Goal: Task Accomplishment & Management: Complete application form

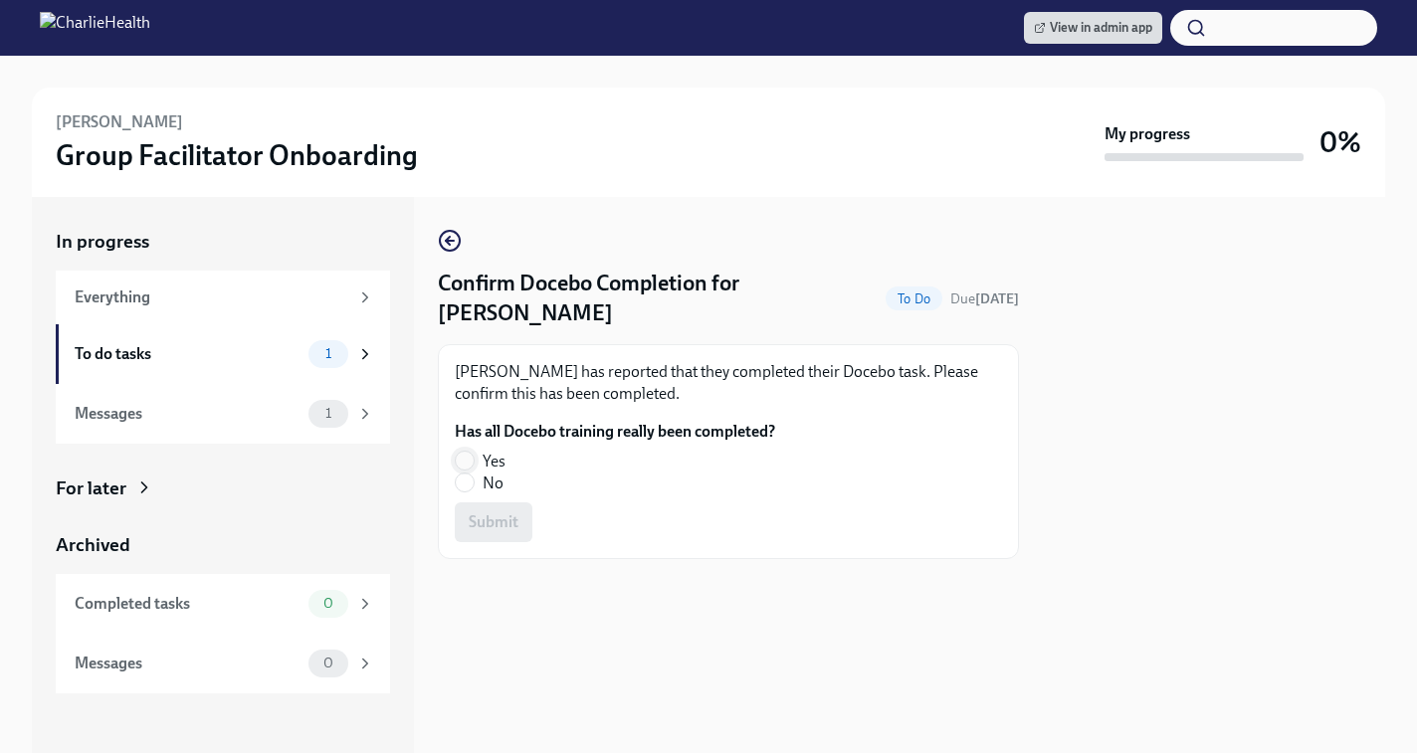
click at [459, 462] on input "Yes" at bounding box center [465, 461] width 18 height 18
radio input "true"
click at [487, 523] on span "Submit" at bounding box center [494, 522] width 50 height 20
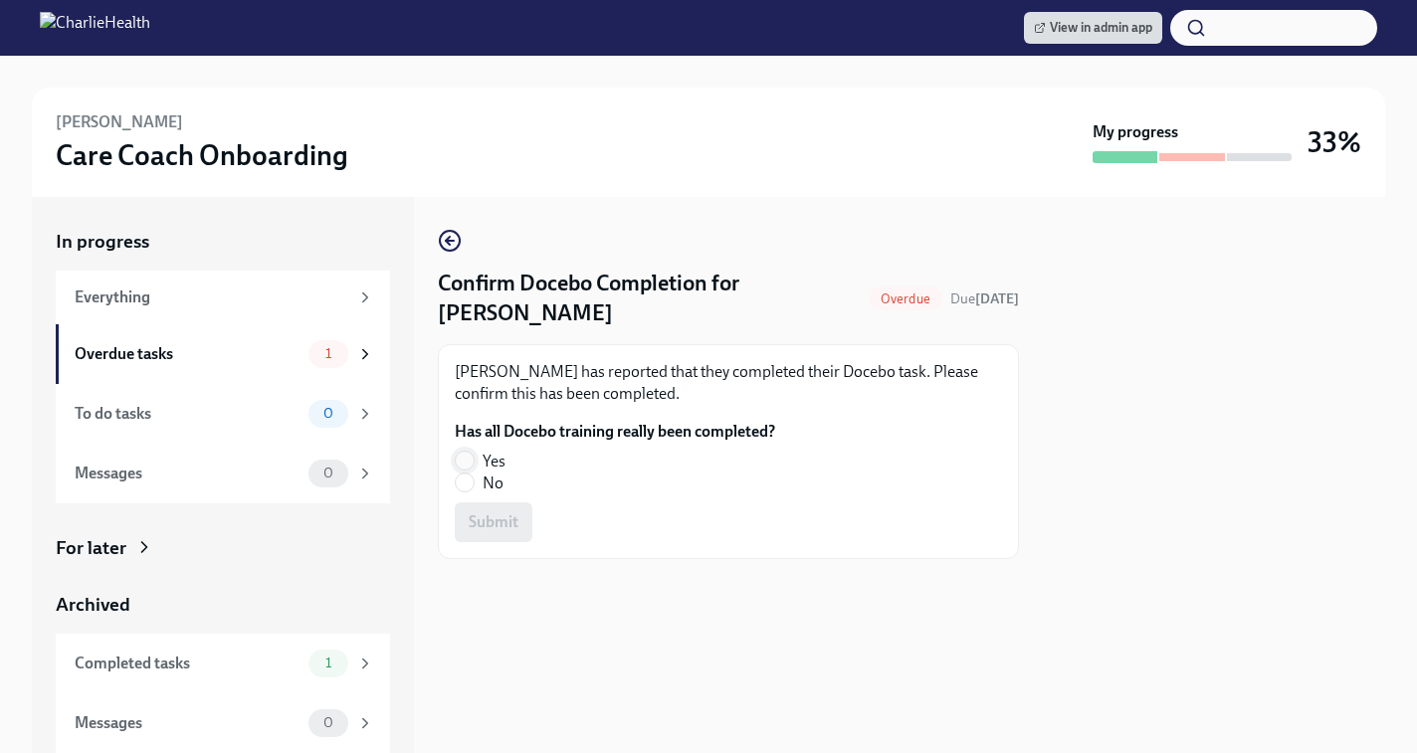
click at [463, 461] on input "Yes" at bounding box center [465, 461] width 18 height 18
radio input "true"
click at [491, 526] on span "Submit" at bounding box center [494, 522] width 50 height 20
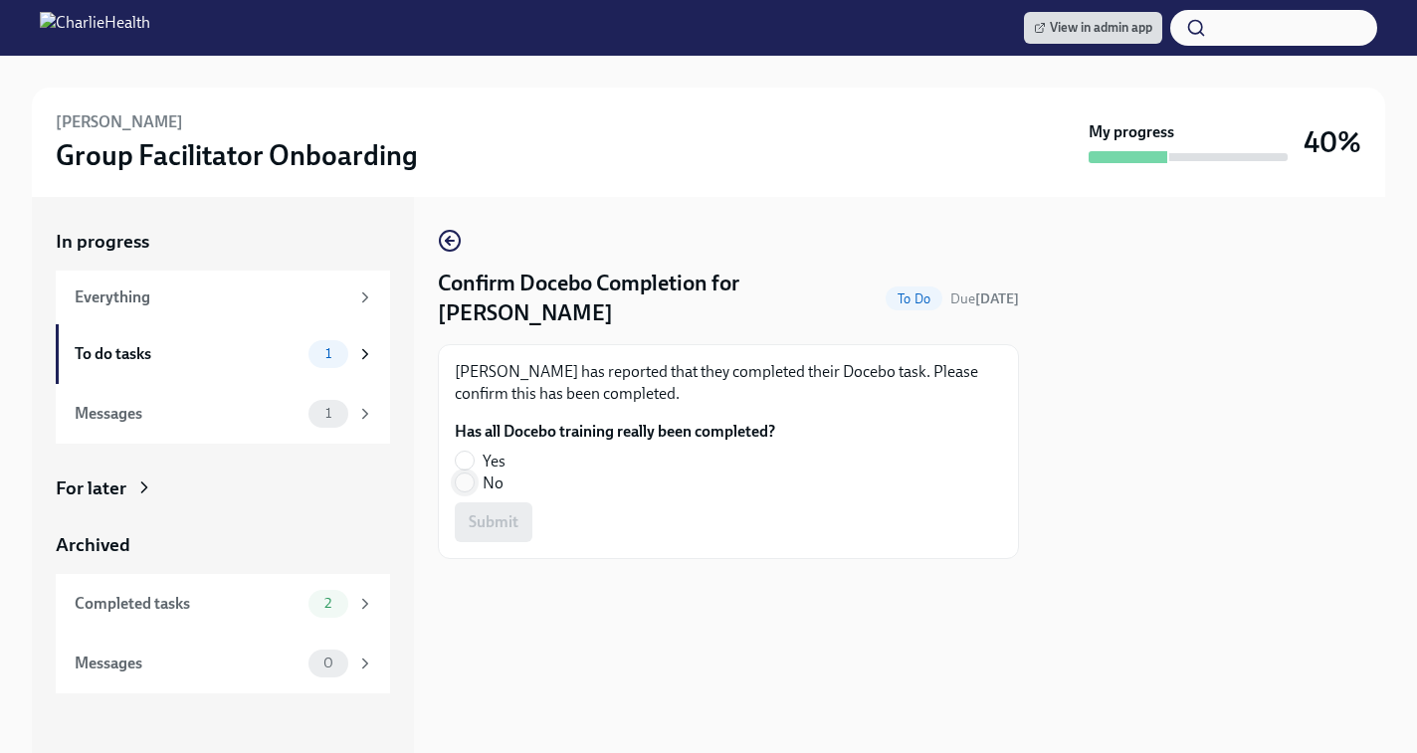
click at [462, 486] on input "No" at bounding box center [465, 483] width 18 height 18
radio input "true"
click at [475, 518] on span "Submit" at bounding box center [494, 522] width 50 height 20
click at [472, 463] on input "Yes" at bounding box center [465, 461] width 18 height 18
radio input "true"
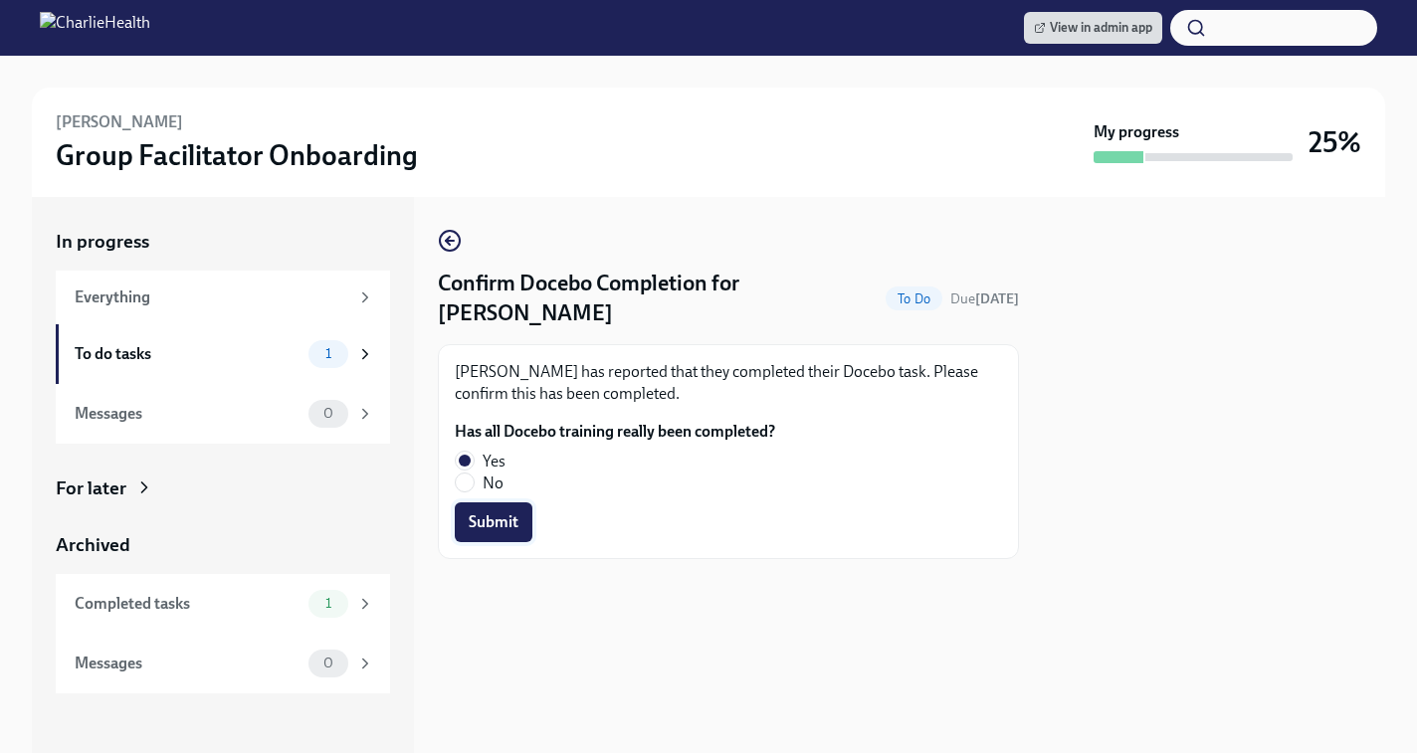
click at [476, 507] on button "Submit" at bounding box center [494, 522] width 78 height 40
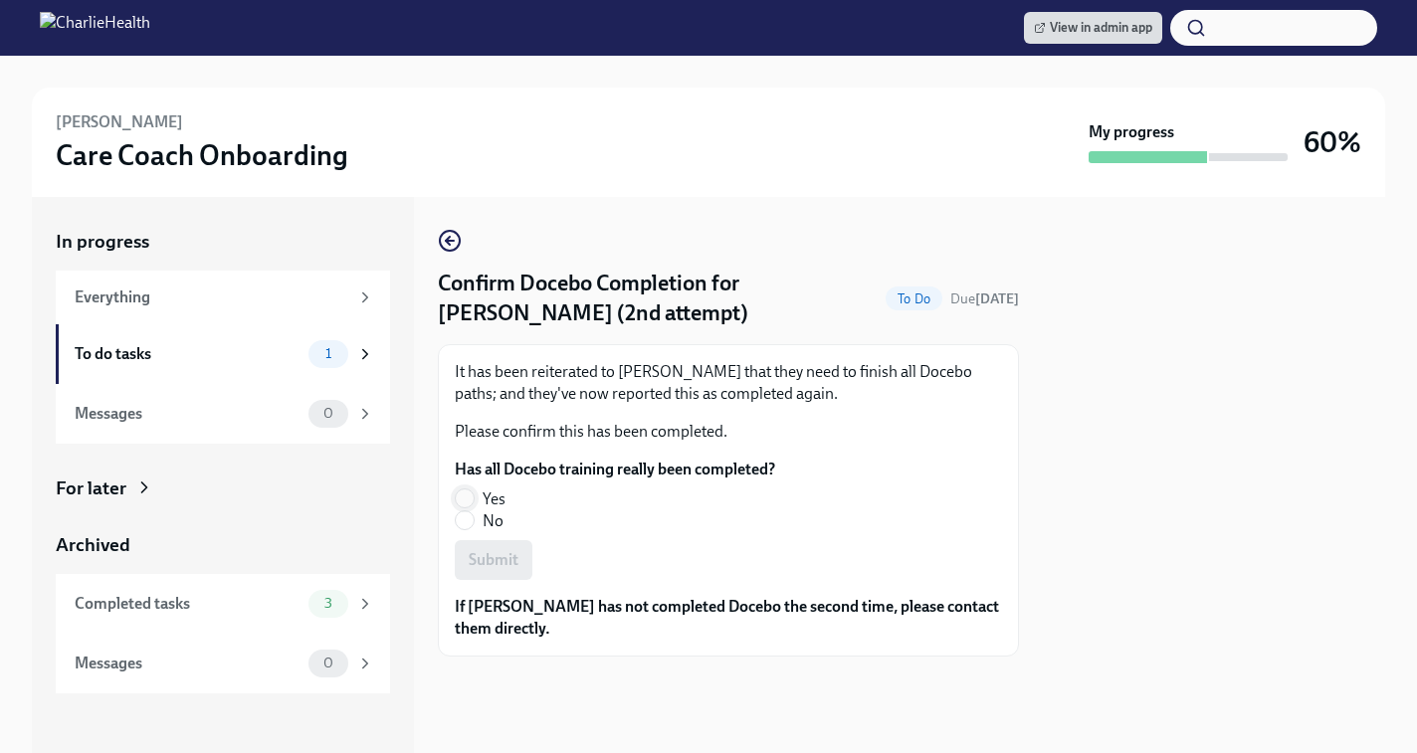
click at [467, 497] on input "Yes" at bounding box center [465, 498] width 18 height 18
radio input "true"
click at [497, 559] on span "Submit" at bounding box center [494, 560] width 50 height 20
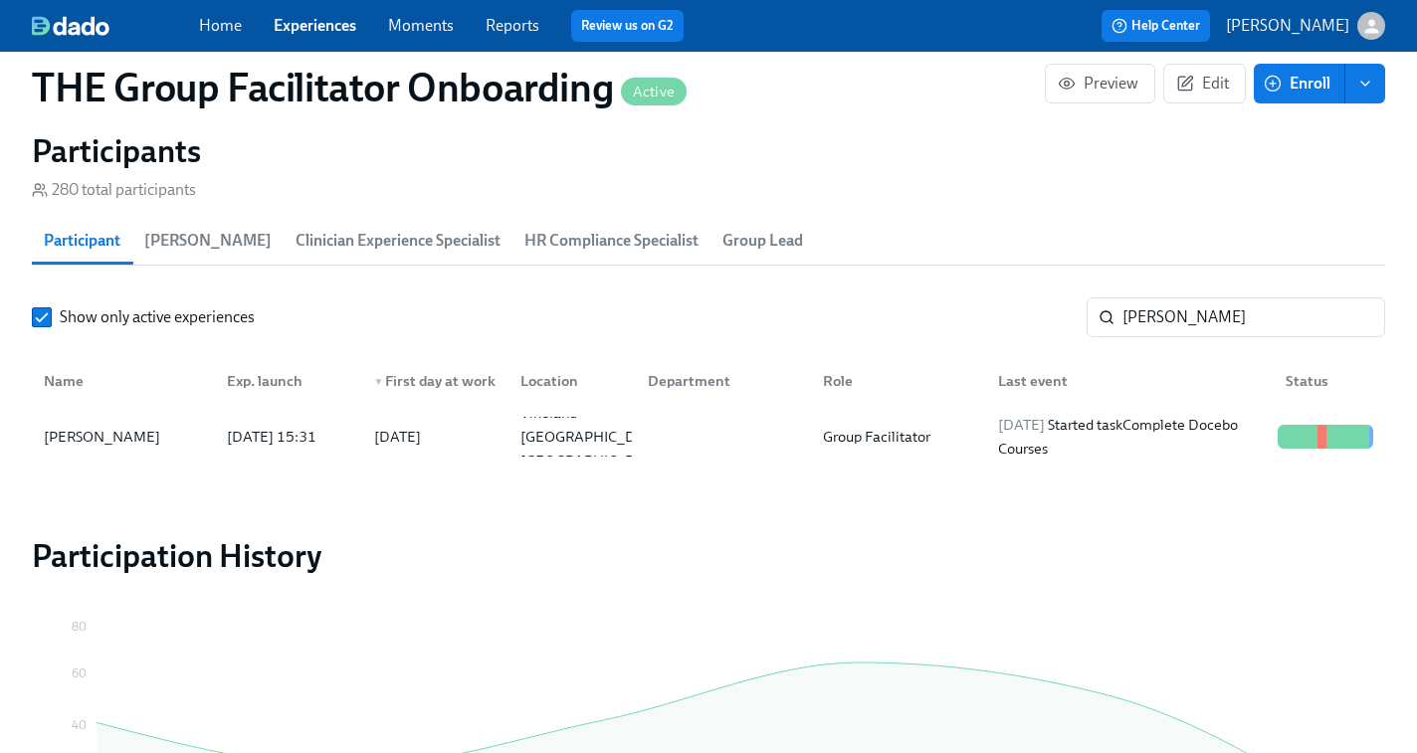
scroll to position [0, 28808]
click at [316, 22] on link "Experiences" at bounding box center [315, 25] width 83 height 19
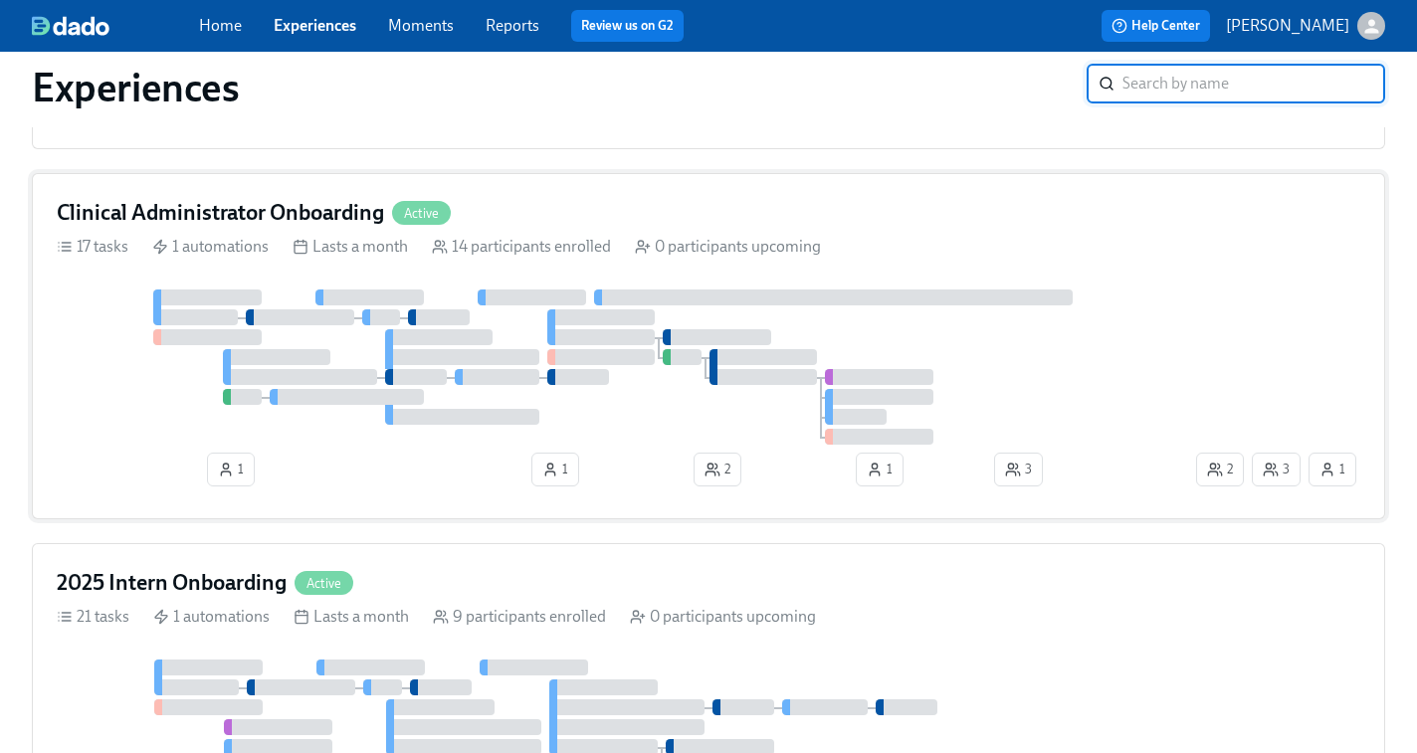
scroll to position [1251, 0]
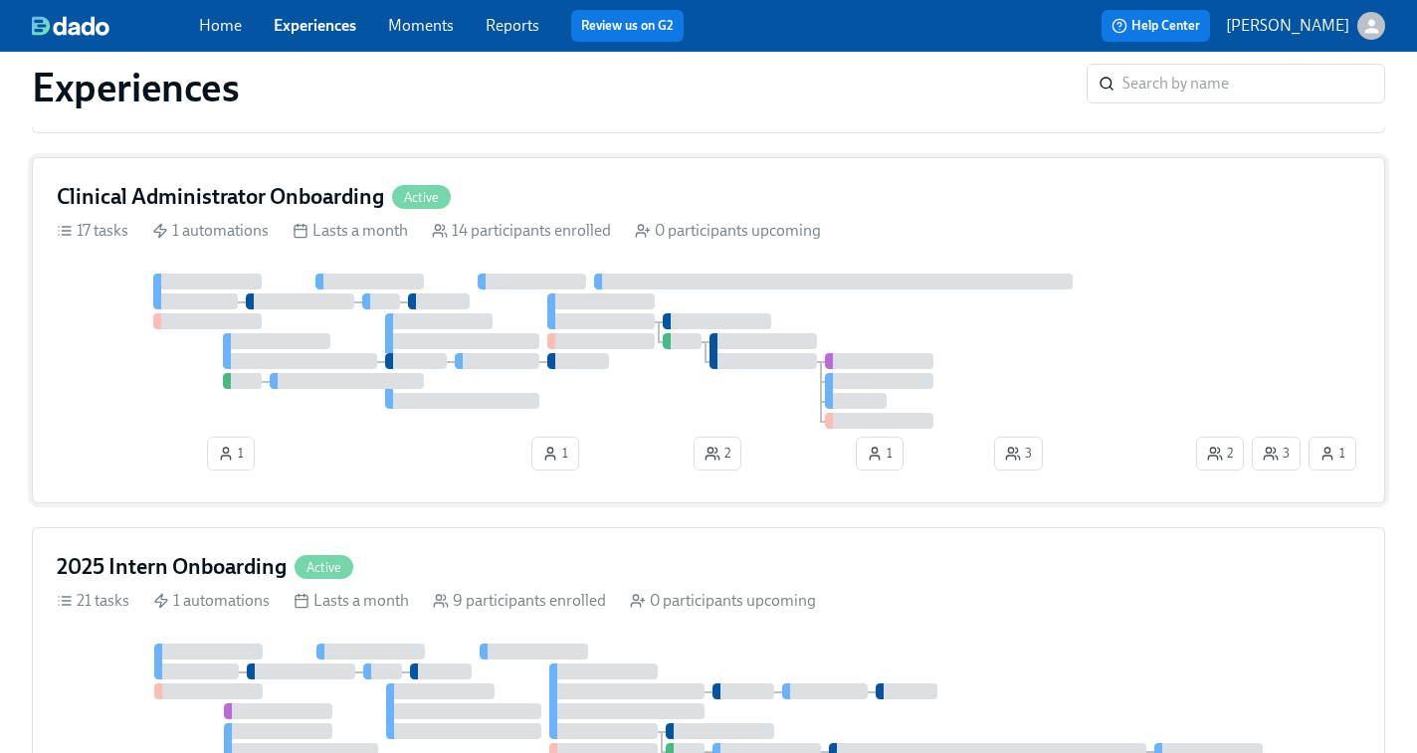
click at [633, 288] on div at bounding box center [833, 282] width 478 height 16
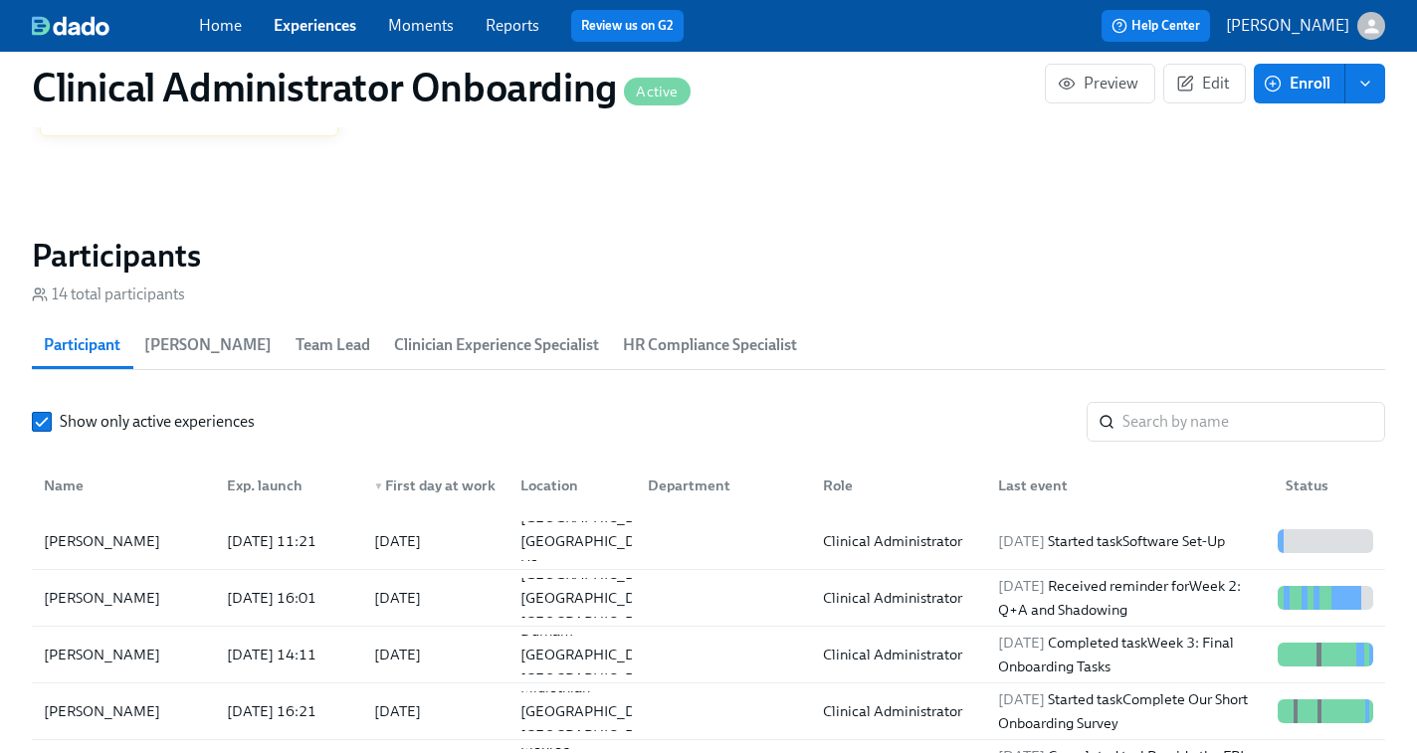
scroll to position [1643, 0]
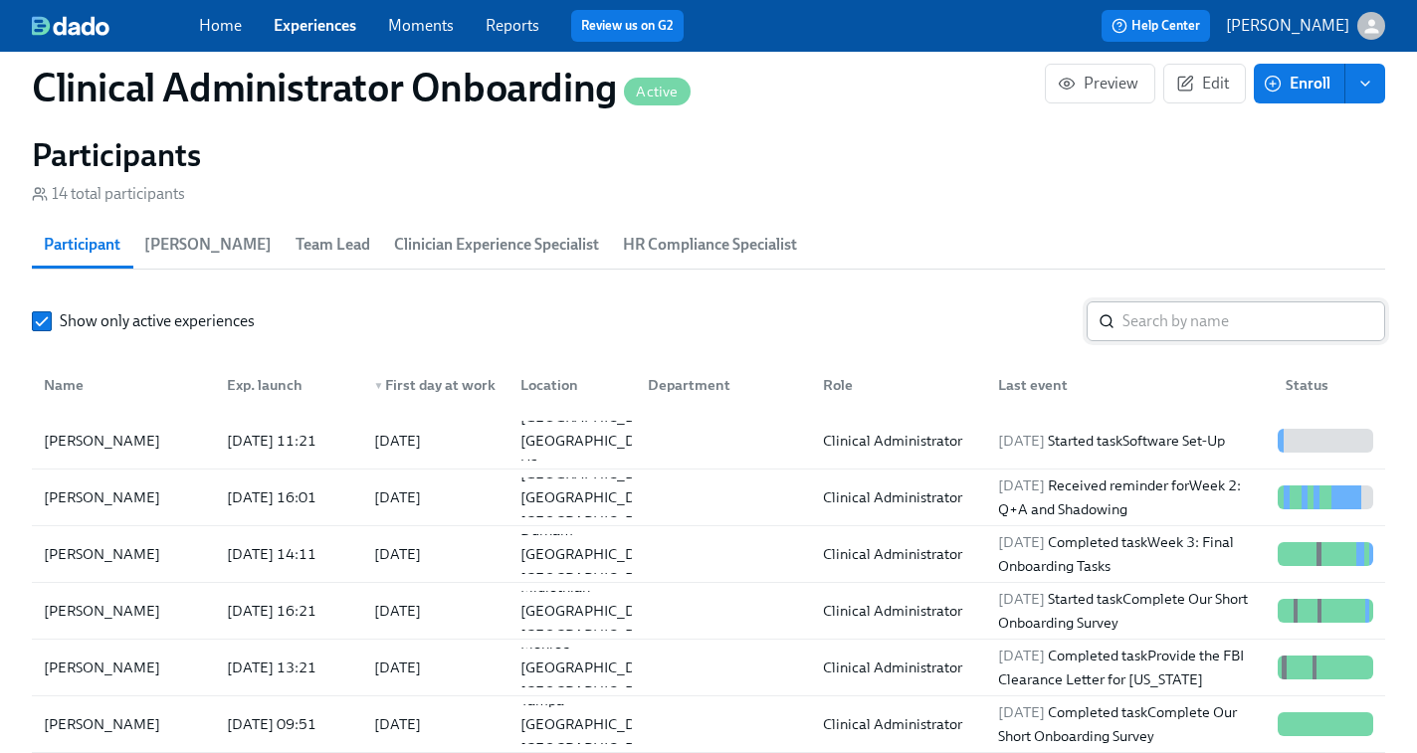
click at [1146, 315] on input "search" at bounding box center [1253, 321] width 263 height 40
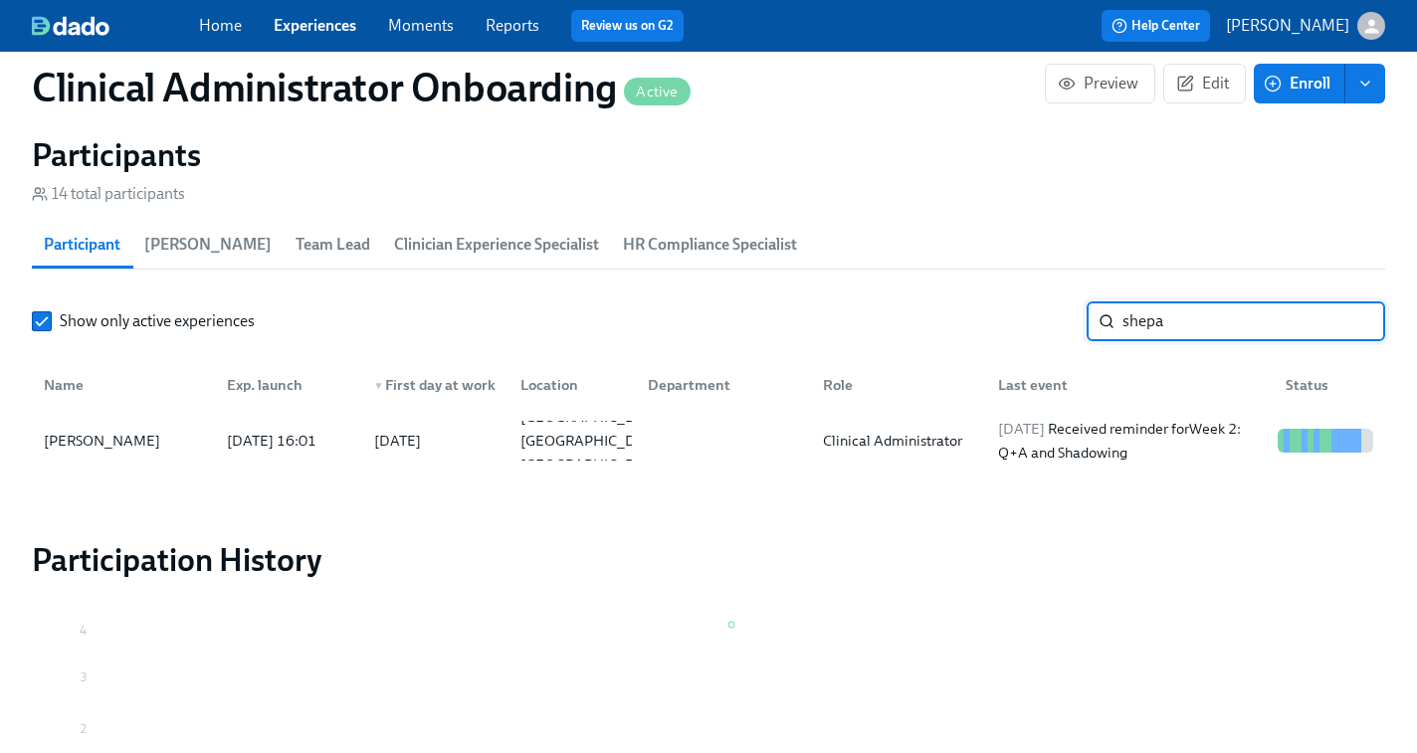
type input "shepa"
click at [1077, 469] on section "Participants 14 total participants Participant [PERSON_NAME] Team Lead Clinicia…" at bounding box center [708, 305] width 1353 height 341
click at [1162, 426] on div "[DATE] Received reminder for Week 2: Q+A and Shadowing" at bounding box center [1130, 441] width 280 height 48
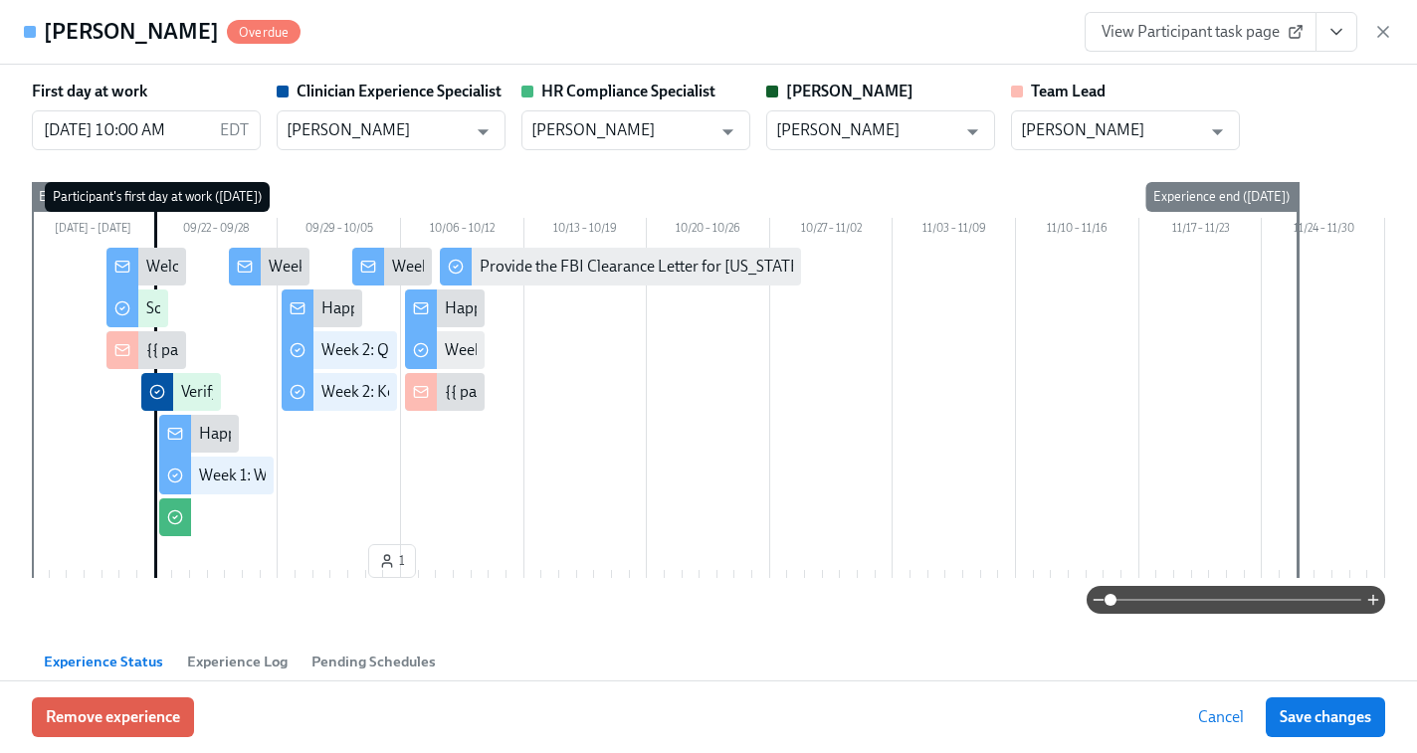
click at [1184, 26] on span "View Participant task page" at bounding box center [1200, 32] width 198 height 20
click at [1377, 41] on icon "button" at bounding box center [1383, 32] width 20 height 20
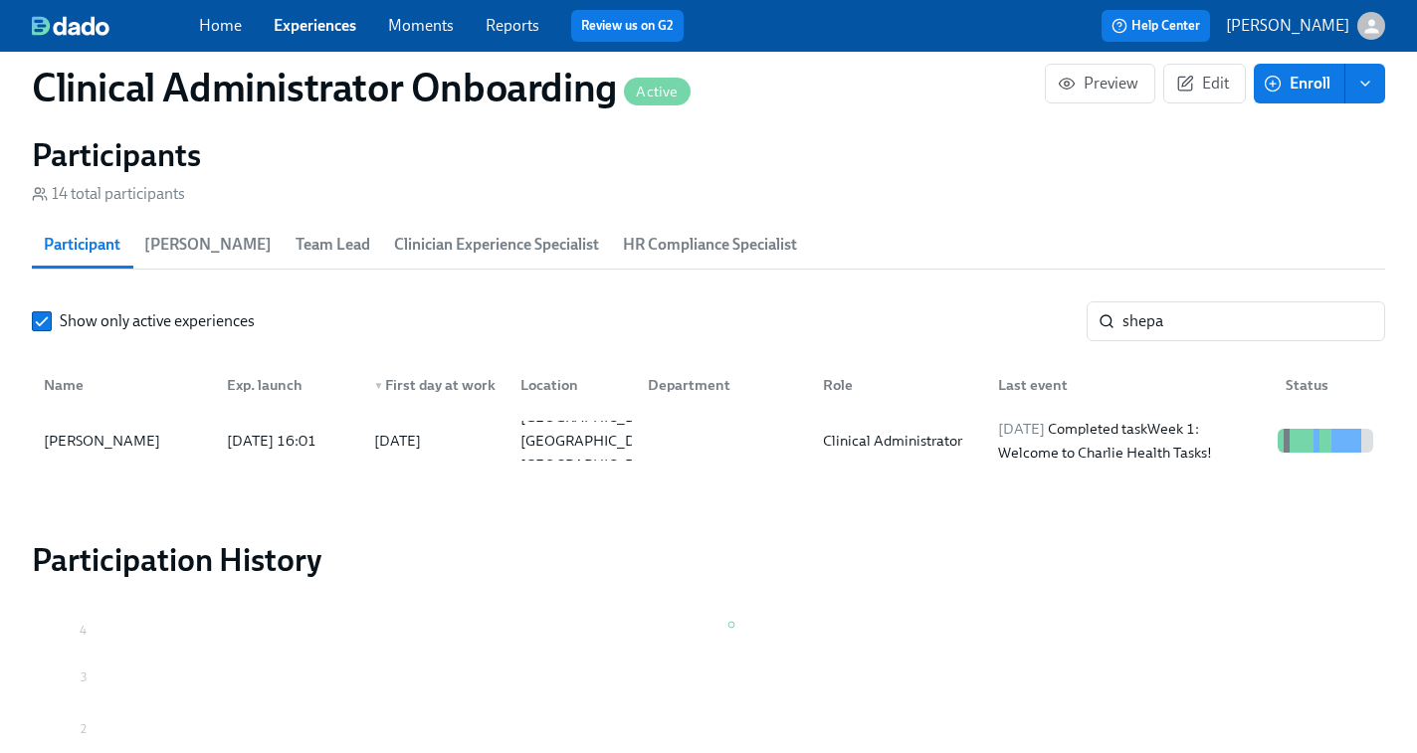
click at [301, 38] on div "Home Experiences Moments Reports Review us on G2" at bounding box center [495, 26] width 593 height 32
click at [305, 30] on link "Experiences" at bounding box center [315, 25] width 83 height 19
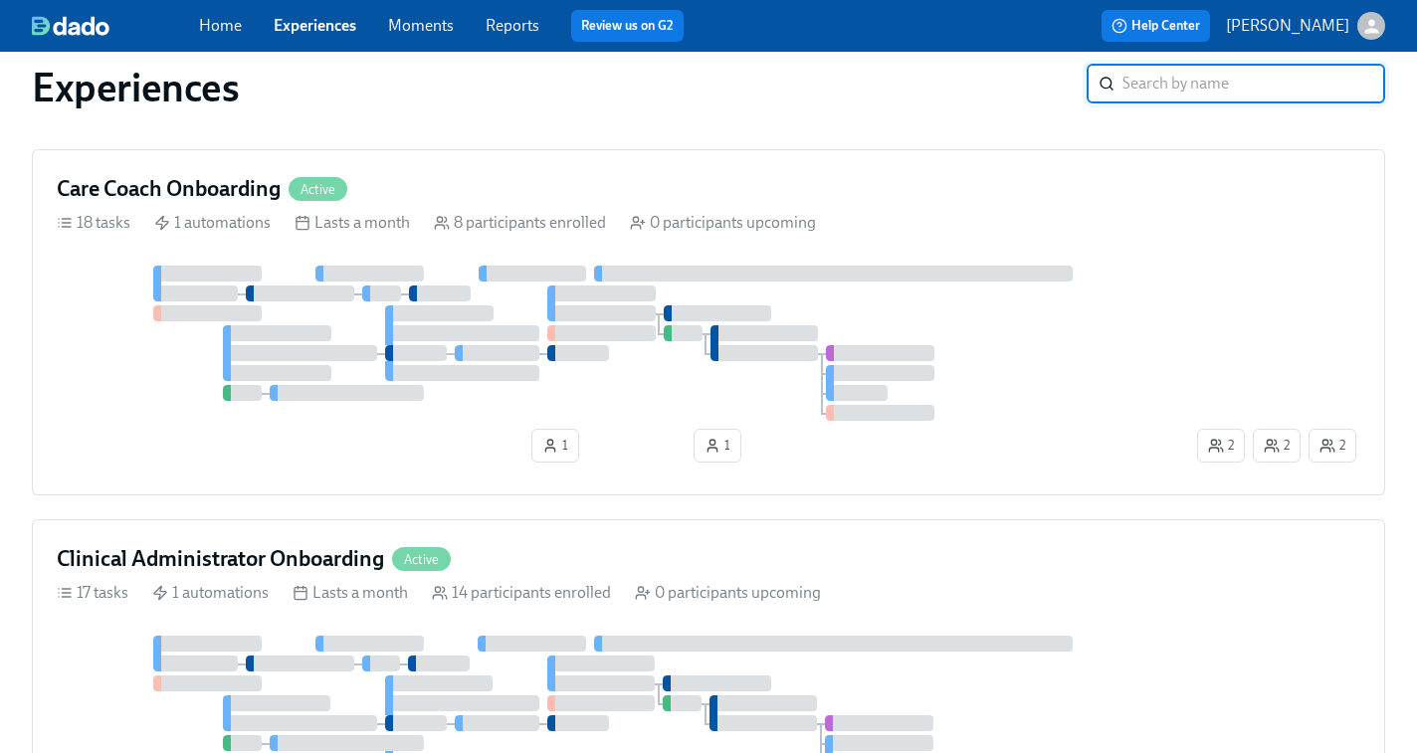
scroll to position [890, 0]
click at [971, 337] on div at bounding box center [625, 342] width 1136 height 155
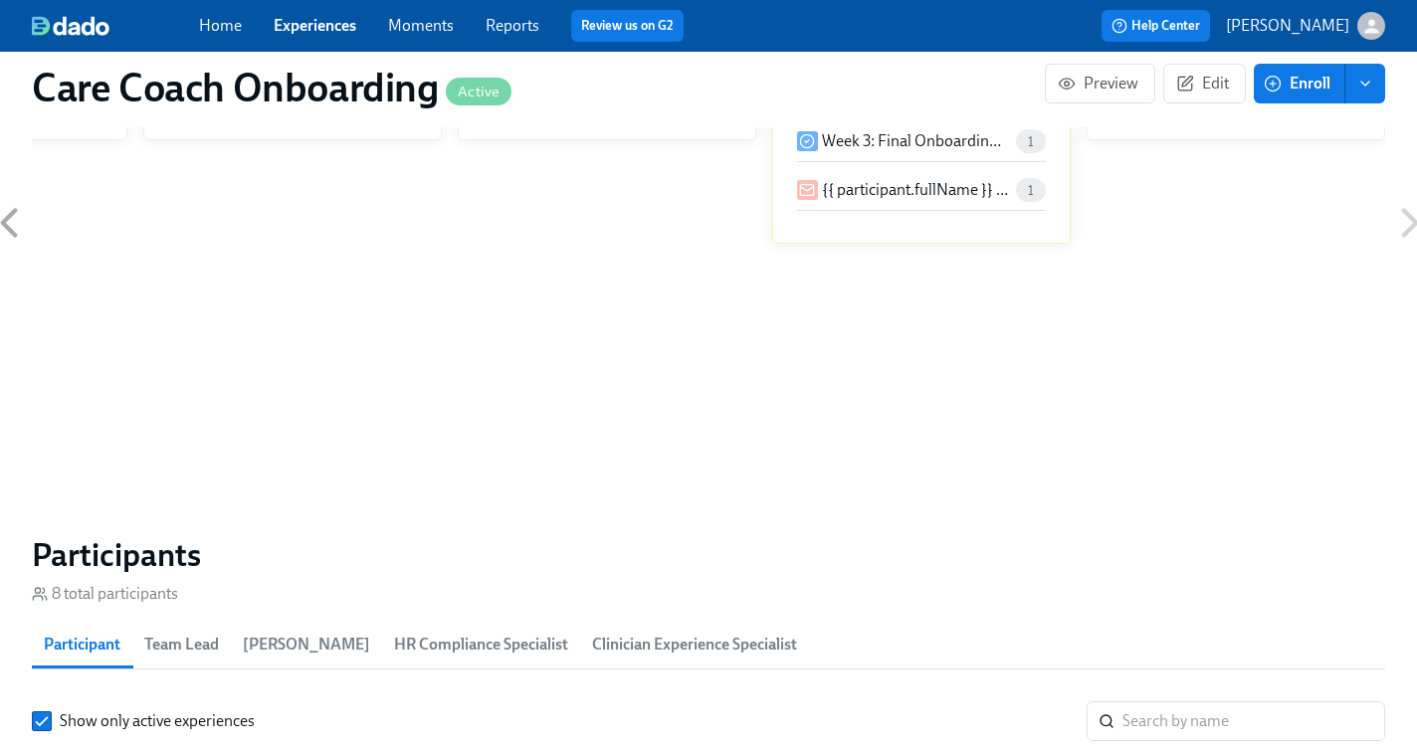
scroll to position [1349, 0]
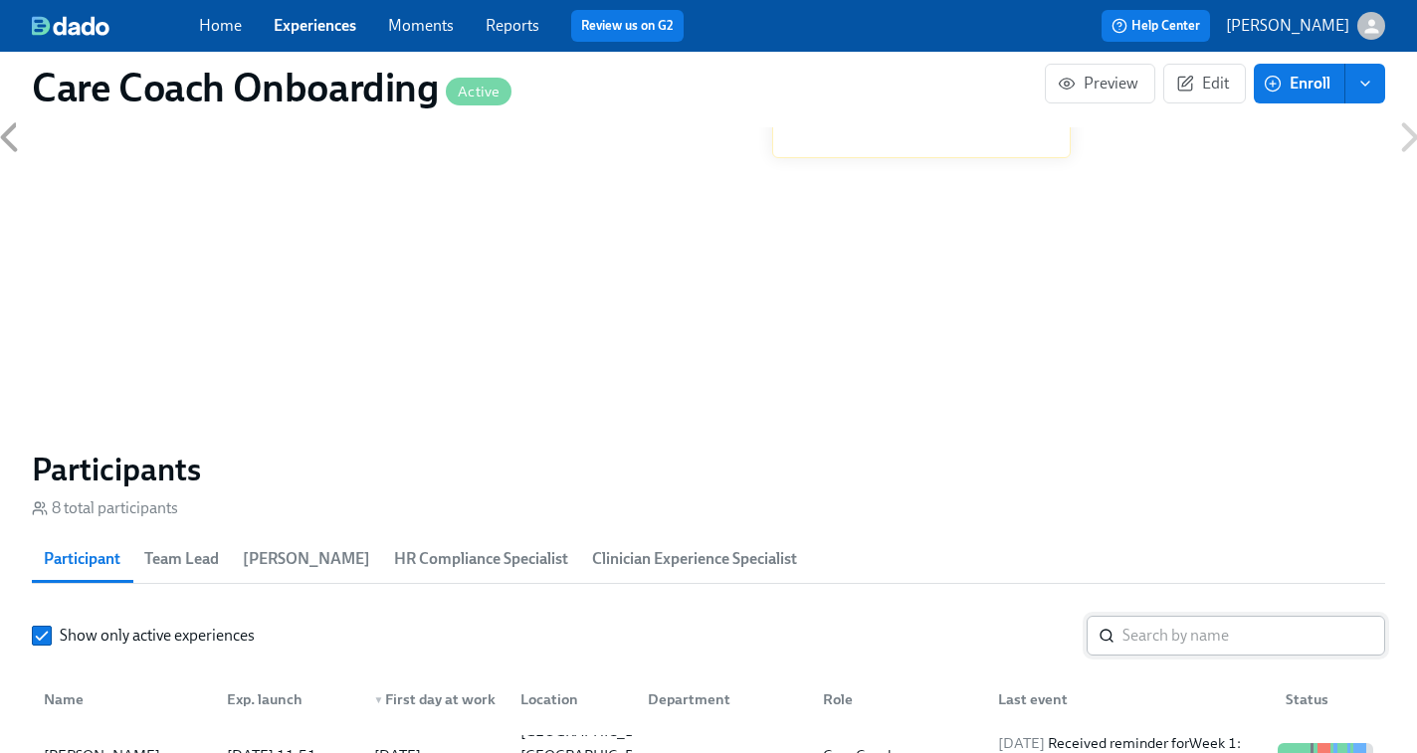
click at [1122, 633] on input "search" at bounding box center [1253, 636] width 263 height 40
paste input "[PERSON_NAME]"
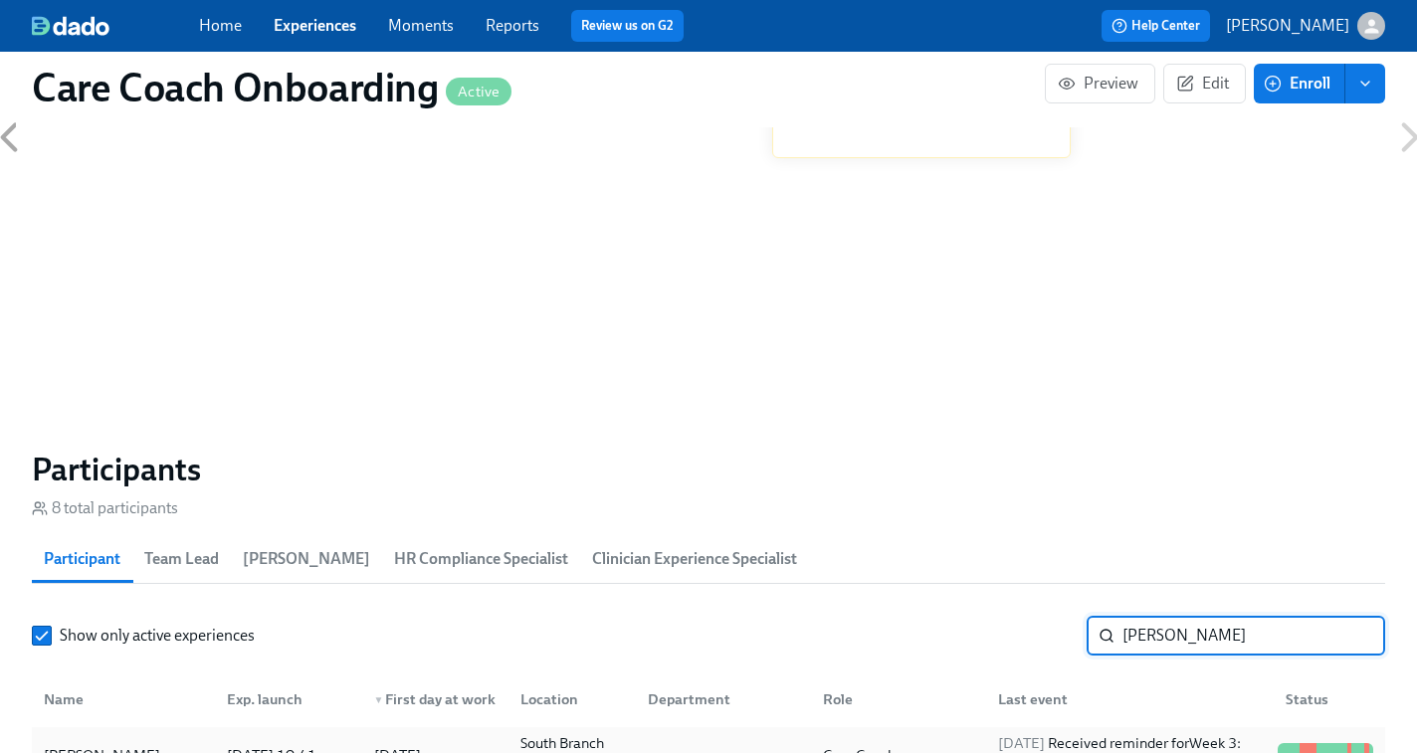
type input "[PERSON_NAME]"
click at [1082, 732] on div "[PERSON_NAME] [DATE] 10:41 2025/08/25 South Branch [GEOGRAPHIC_DATA] US Care Co…" at bounding box center [708, 755] width 1353 height 56
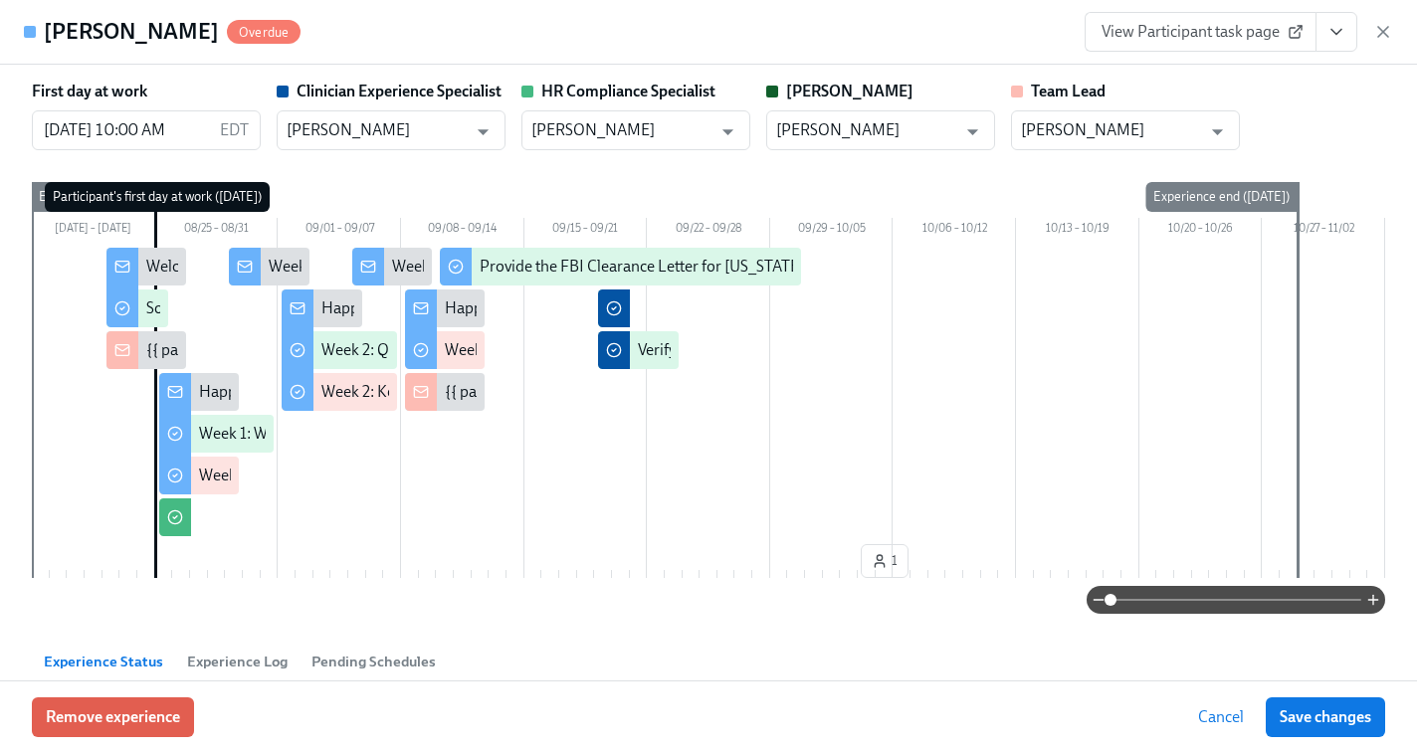
click at [1198, 38] on span "View Participant task page" at bounding box center [1200, 32] width 198 height 20
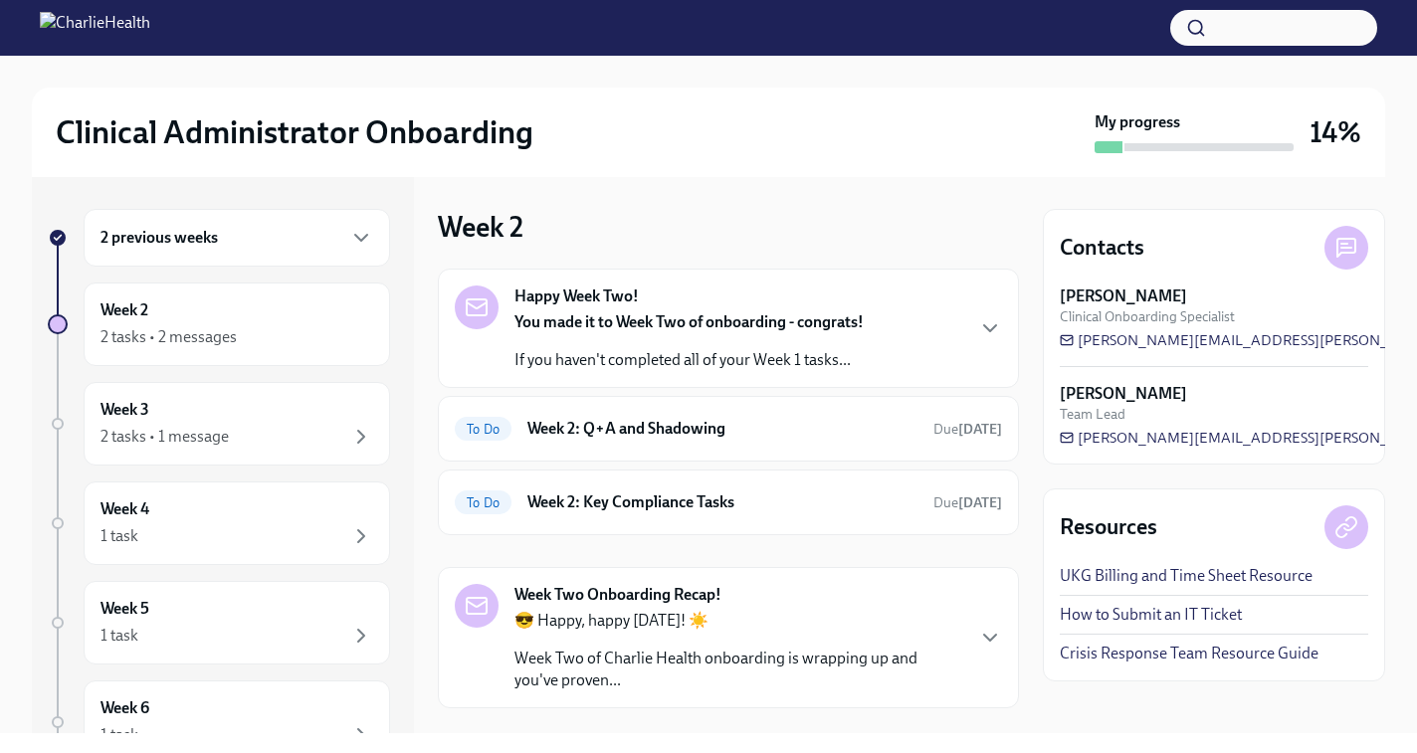
click at [182, 228] on h6 "2 previous weeks" at bounding box center [158, 238] width 117 height 22
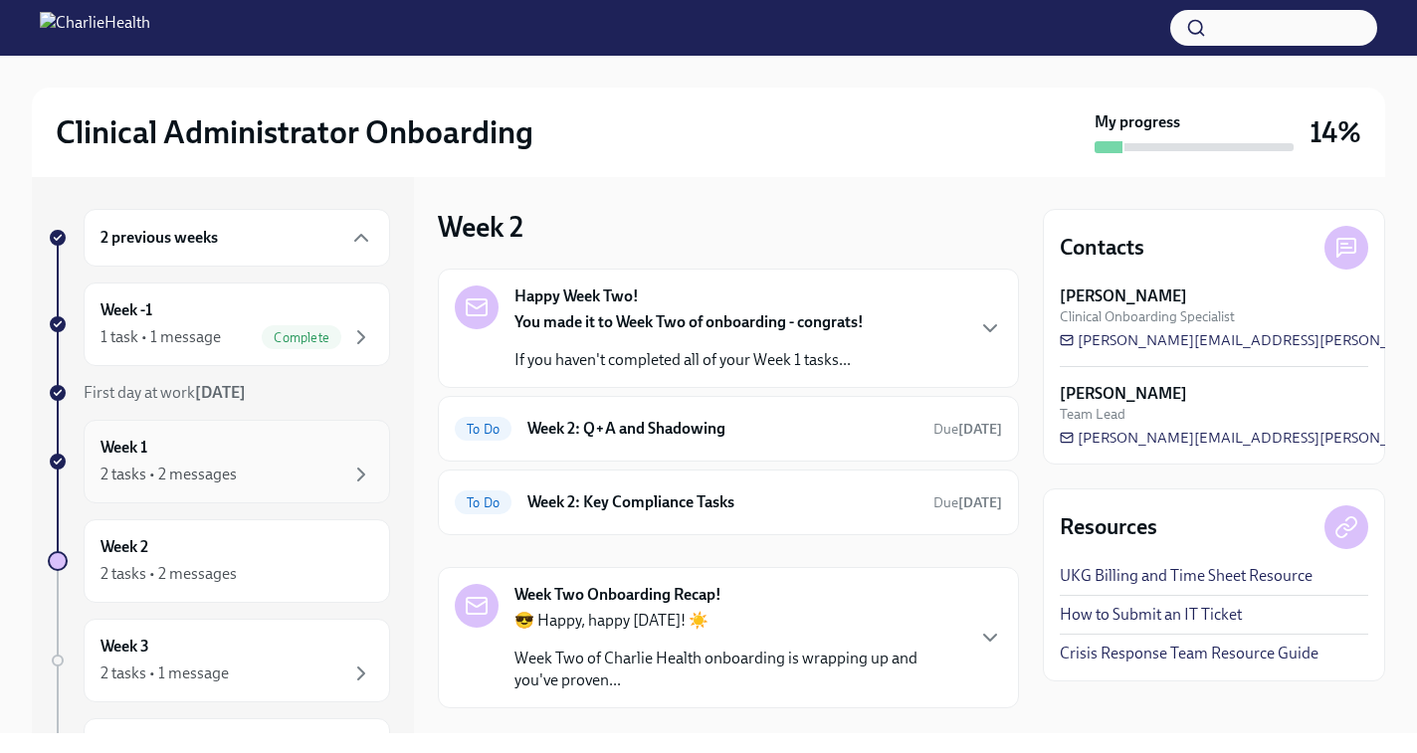
click at [161, 475] on div "2 tasks • 2 messages" at bounding box center [168, 475] width 136 height 22
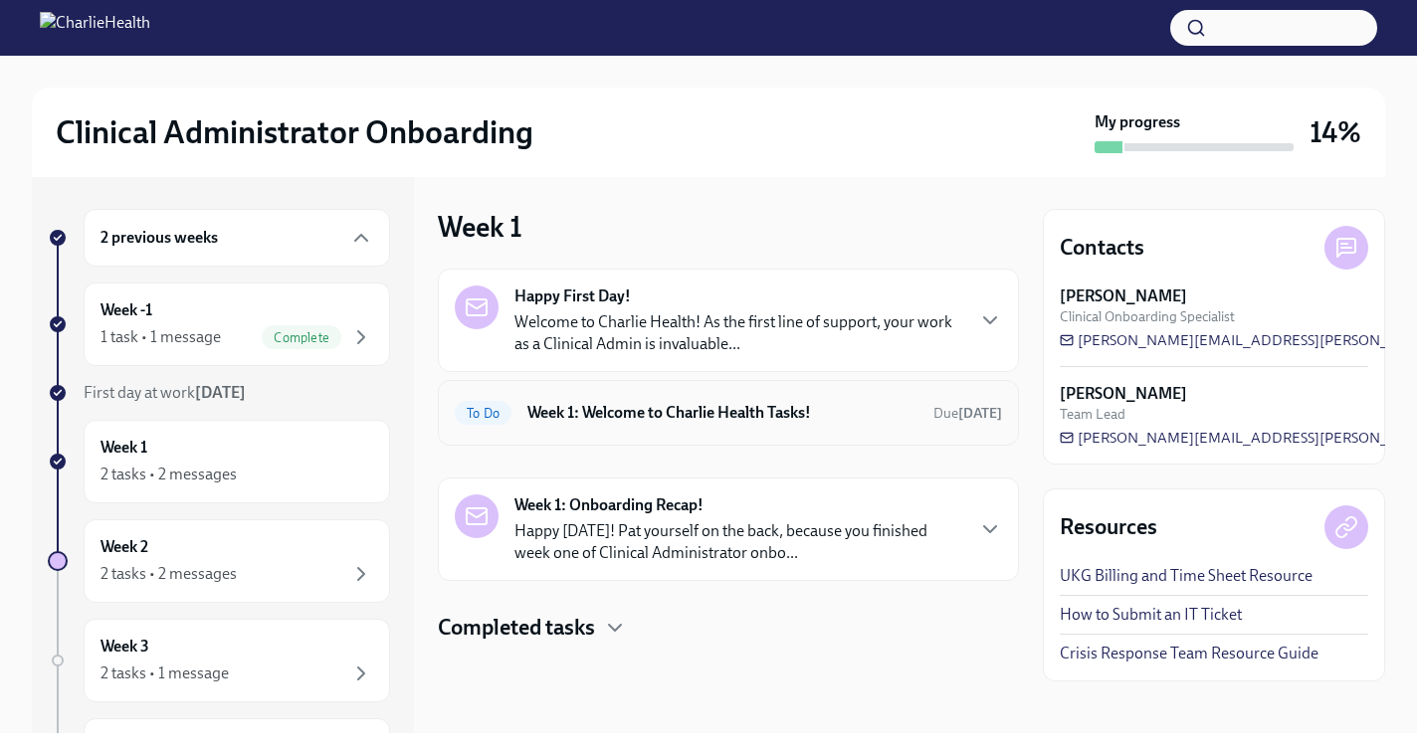
click at [572, 431] on div "To Do Week 1: Welcome to Charlie Health Tasks! Due 6 days ago" at bounding box center [728, 413] width 581 height 66
click at [577, 418] on h6 "Week 1: Welcome to Charlie Health Tasks!" at bounding box center [722, 413] width 390 height 22
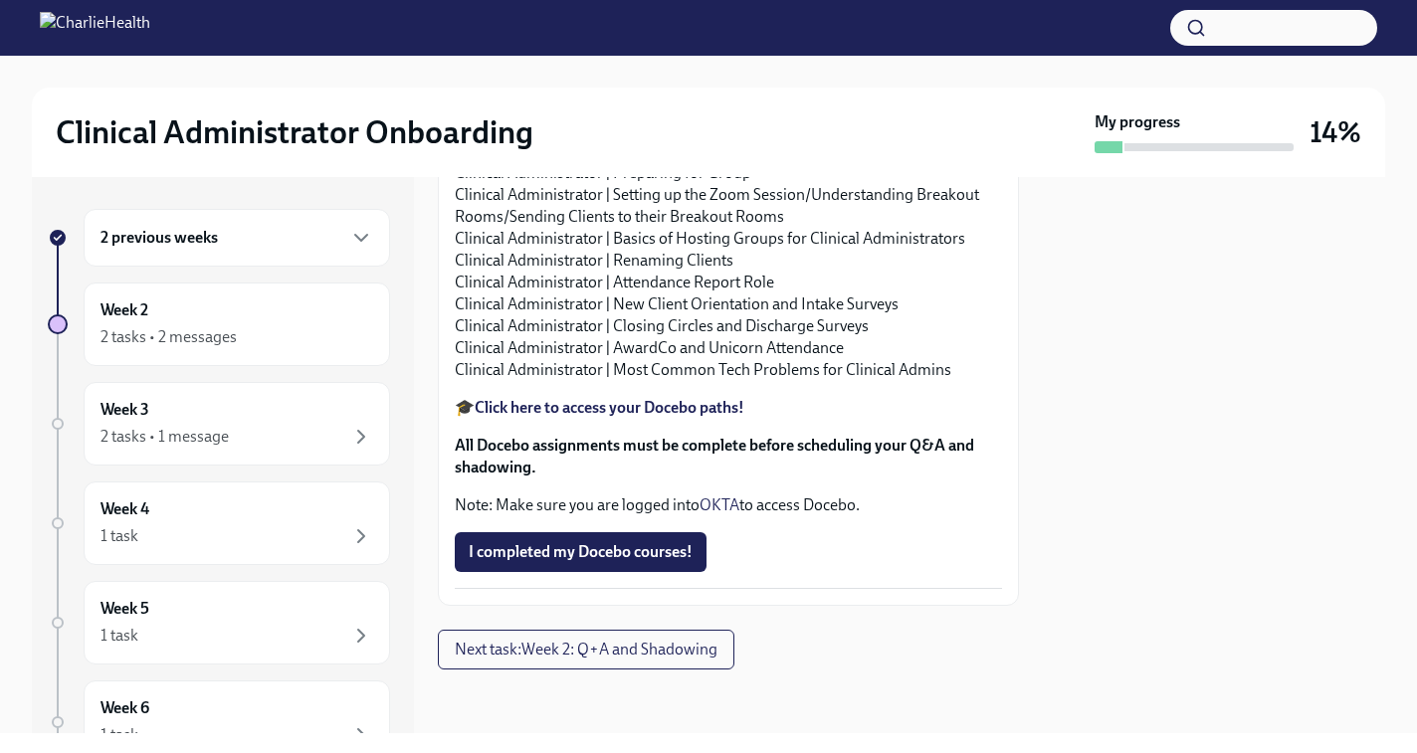
scroll to position [2350, 0]
click at [565, 562] on span "I completed my Docebo courses!" at bounding box center [581, 552] width 224 height 20
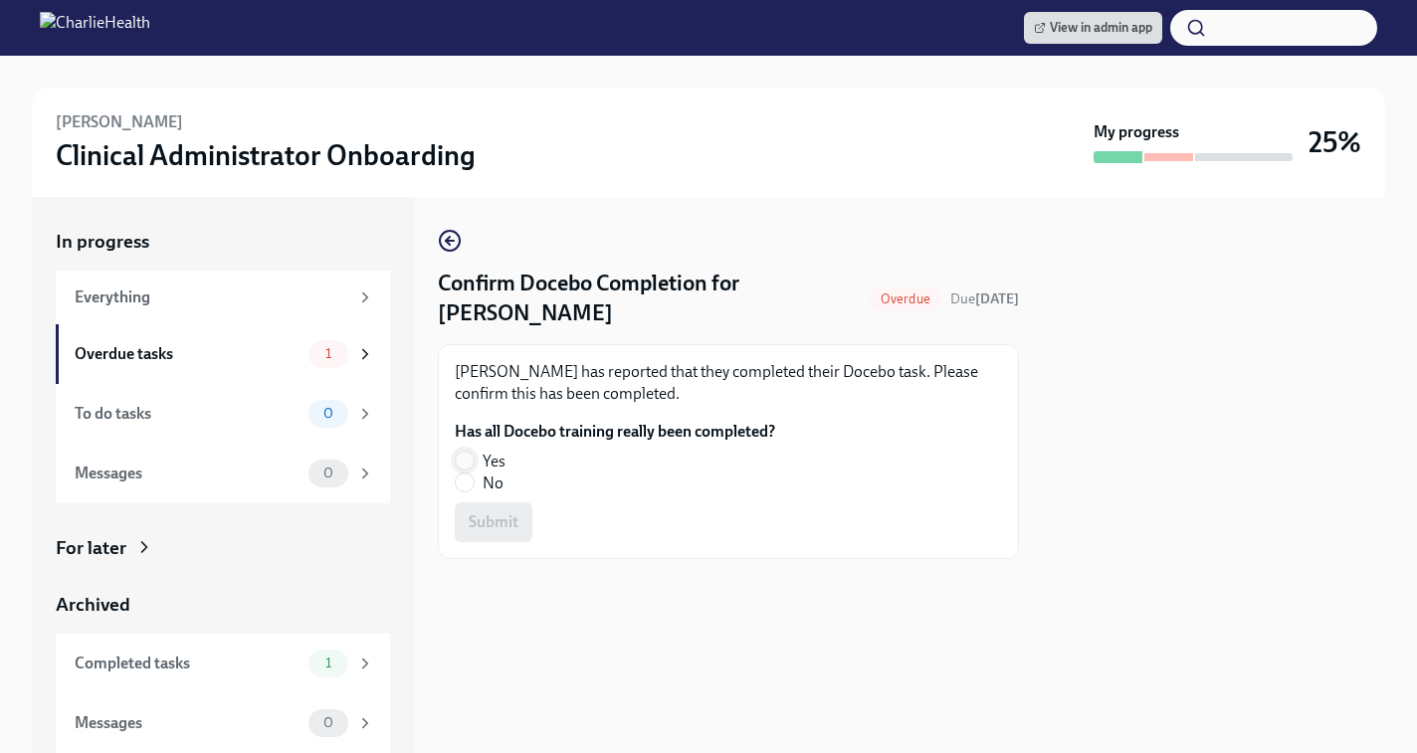
click at [466, 460] on input "Yes" at bounding box center [465, 461] width 18 height 18
radio input "true"
click at [481, 523] on span "Submit" at bounding box center [494, 522] width 50 height 20
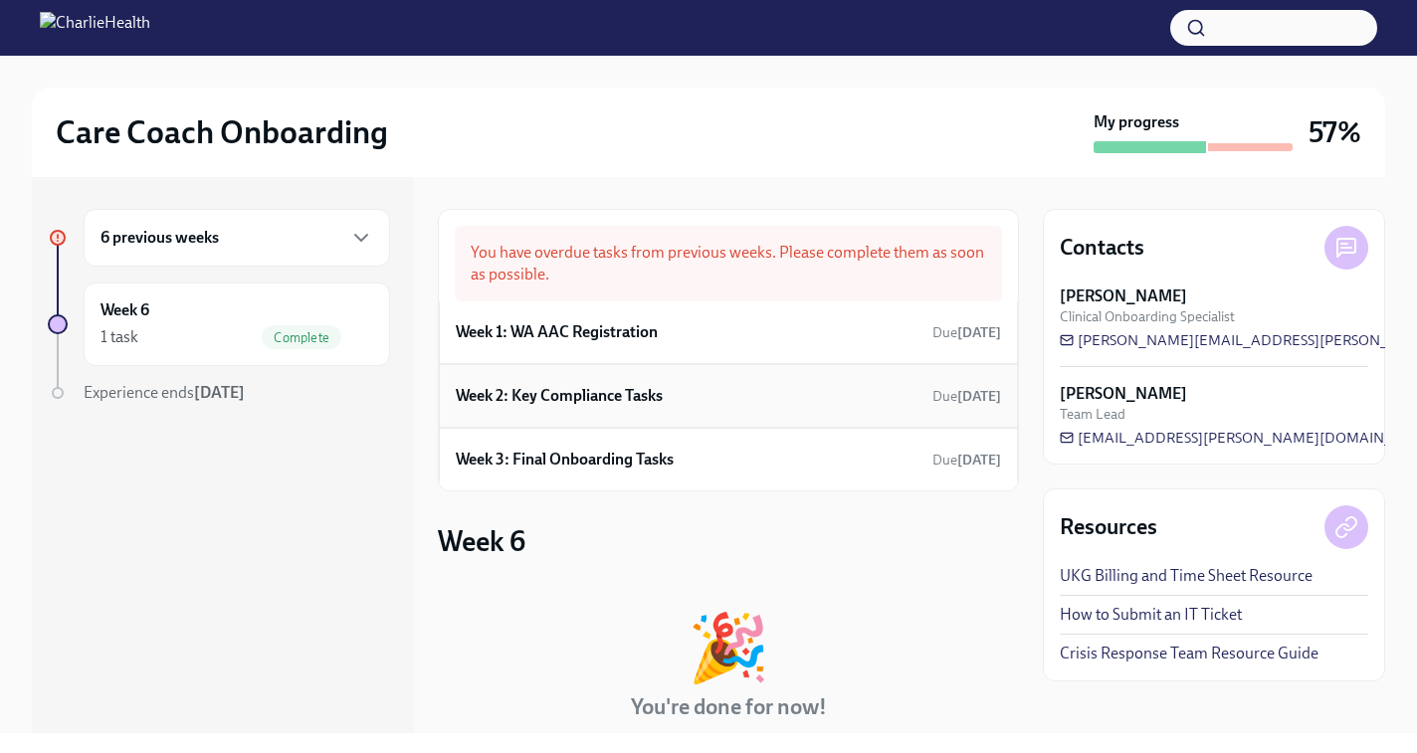
click at [552, 398] on h6 "Week 2: Key Compliance Tasks" at bounding box center [559, 396] width 207 height 22
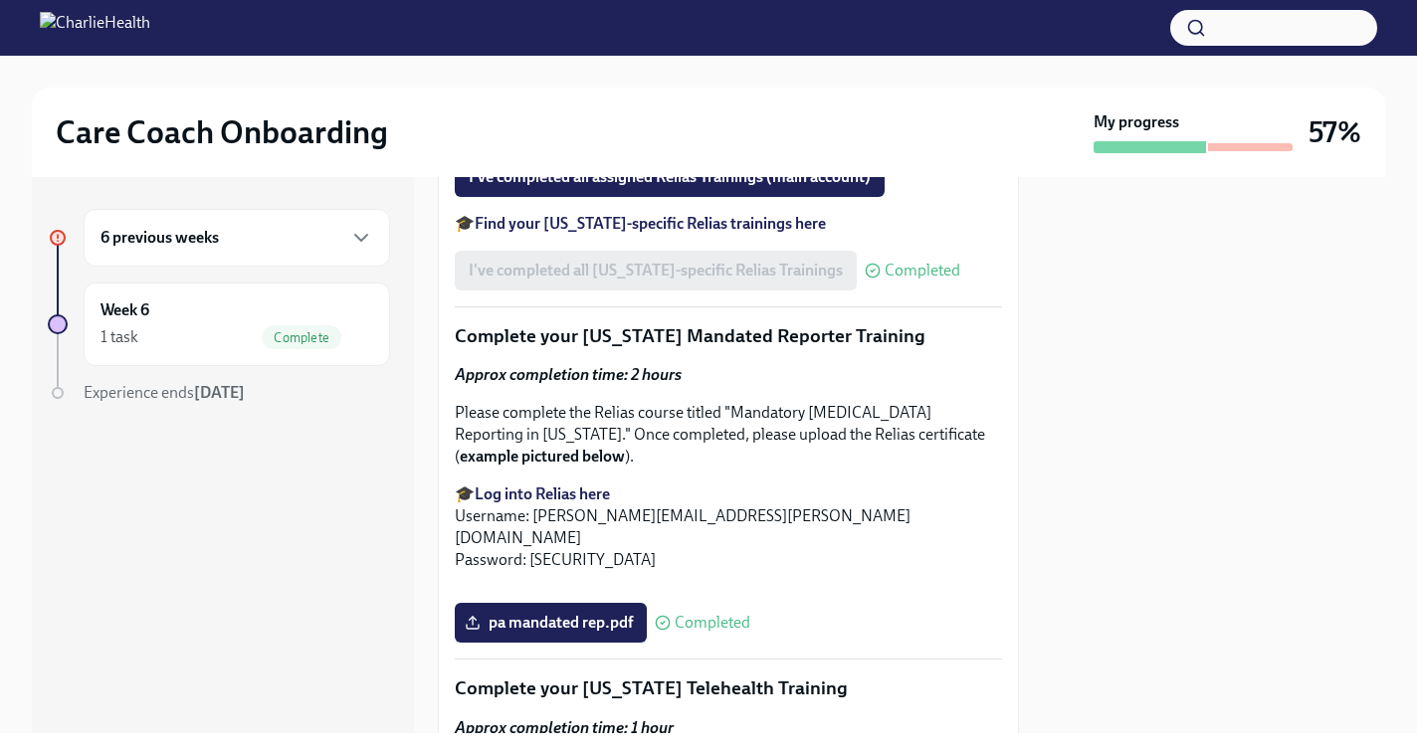
scroll to position [2018, 0]
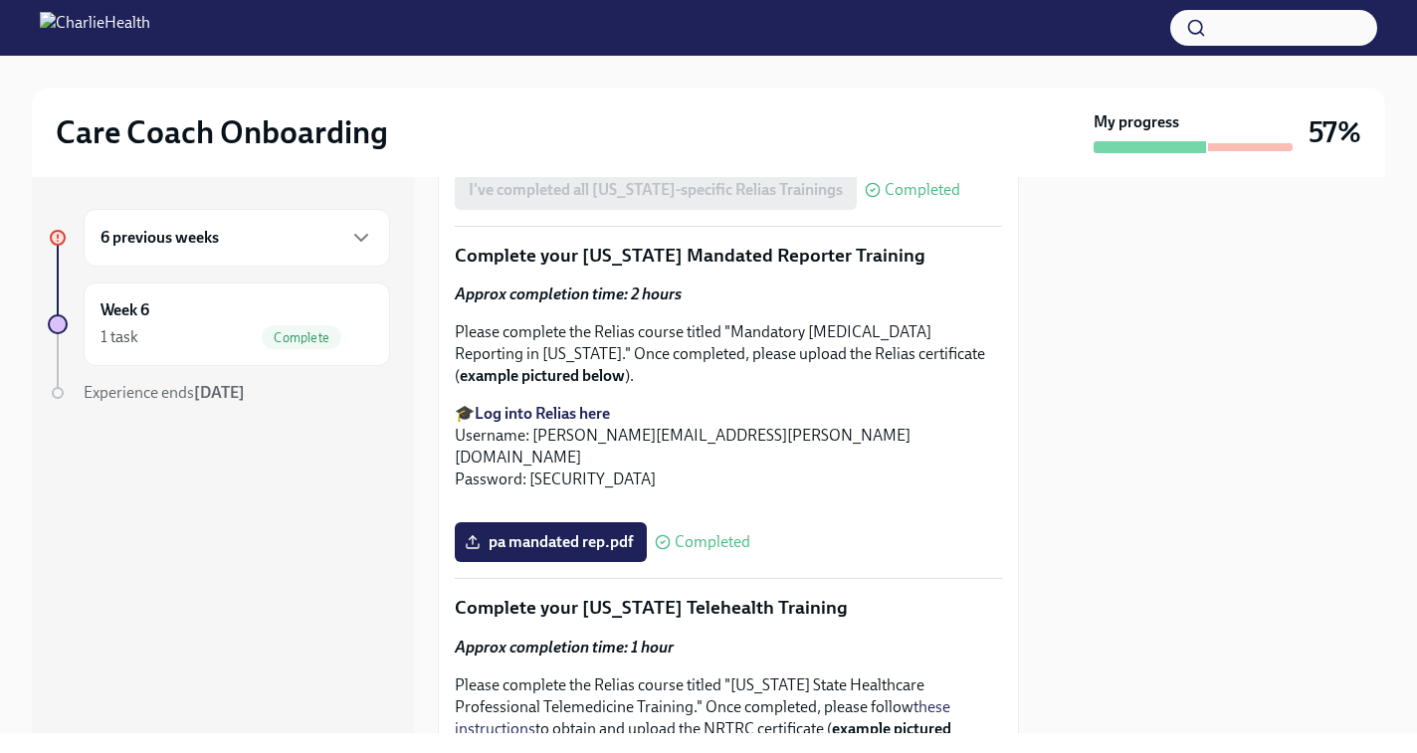
click at [614, 106] on span "I've completed all assigned Relias Trainings (main account)" at bounding box center [670, 97] width 402 height 20
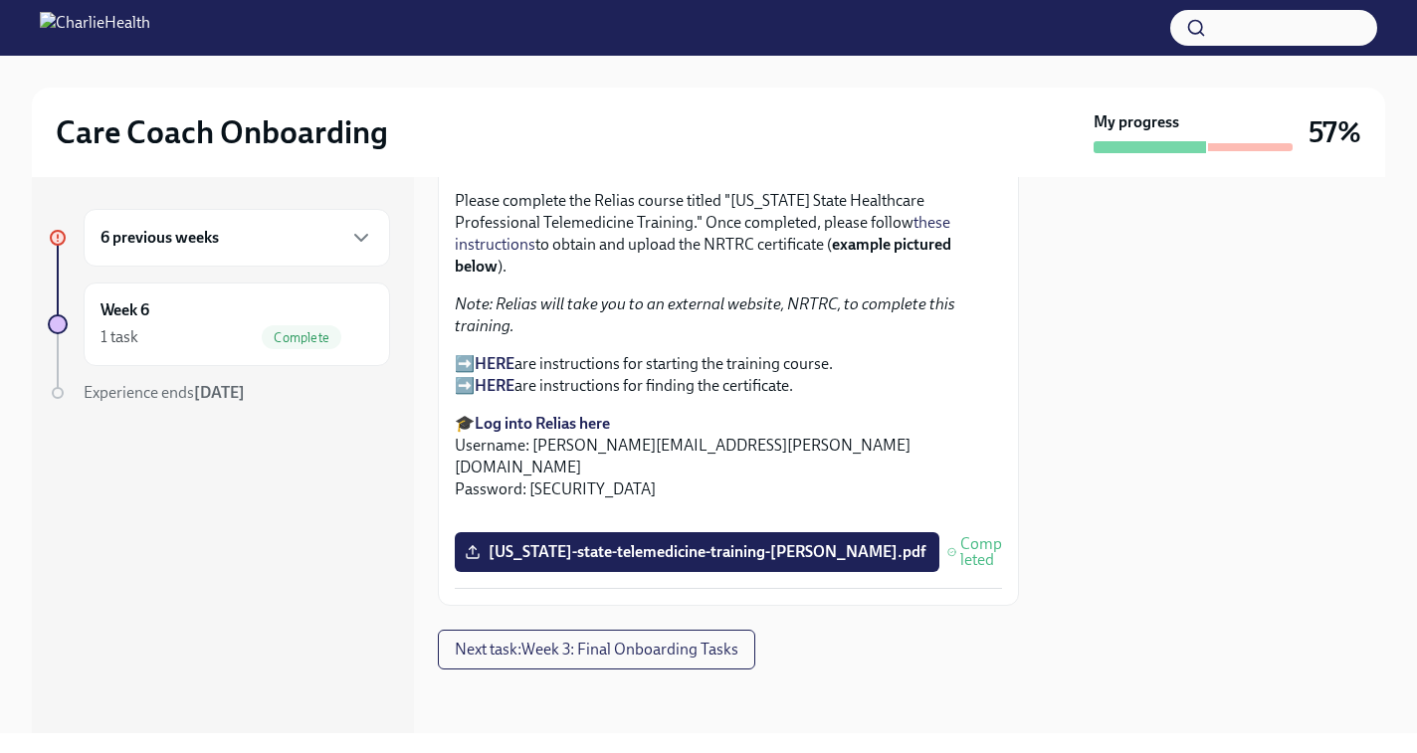
scroll to position [3559, 0]
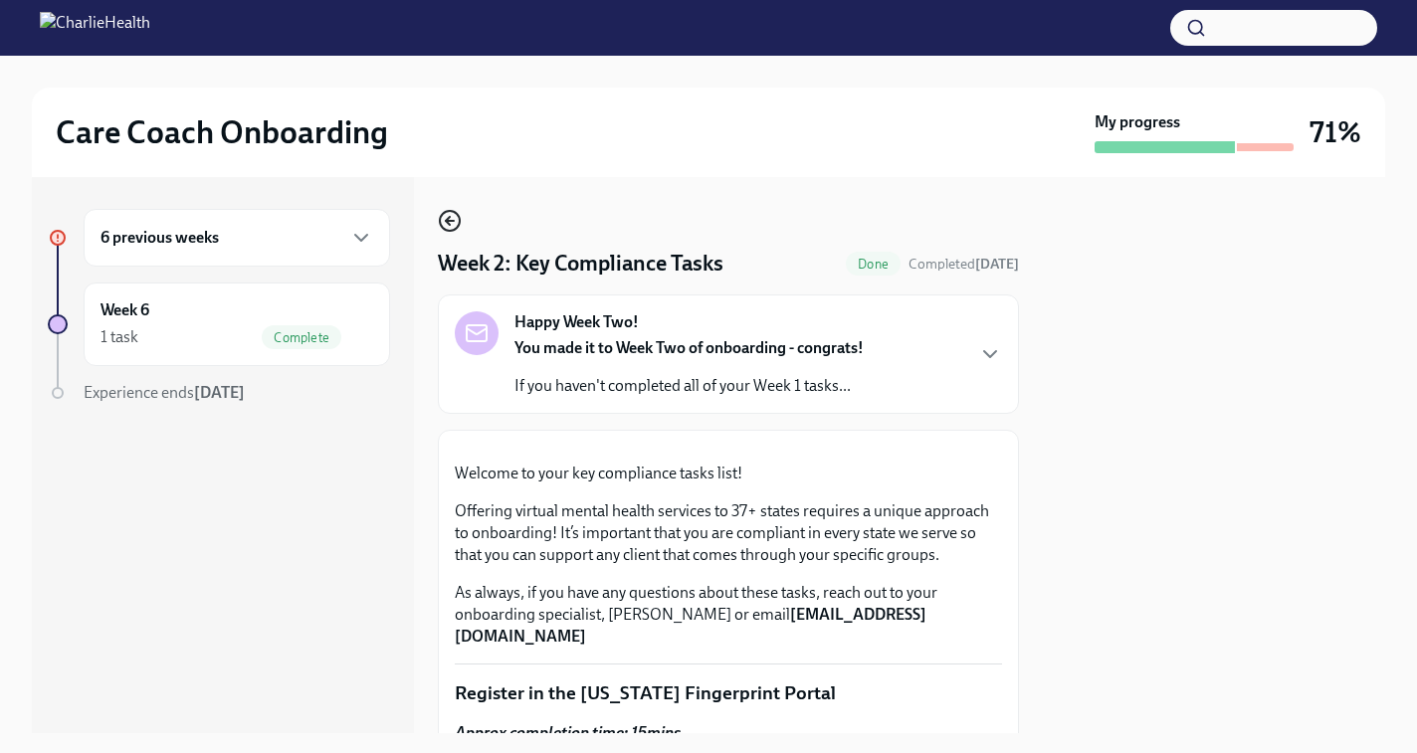
click at [450, 221] on icon "button" at bounding box center [450, 221] width 8 height 0
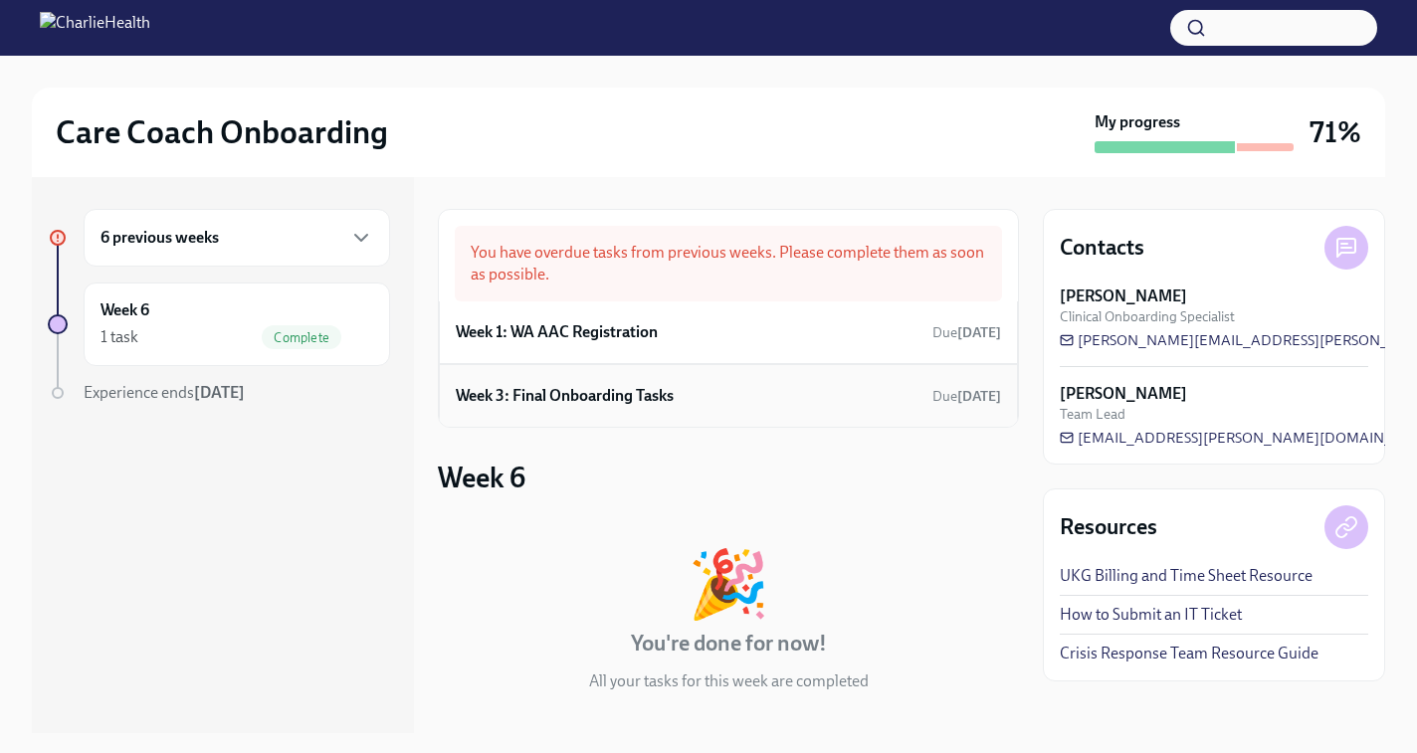
click at [595, 388] on h6 "Week 3: Final Onboarding Tasks" at bounding box center [565, 396] width 218 height 22
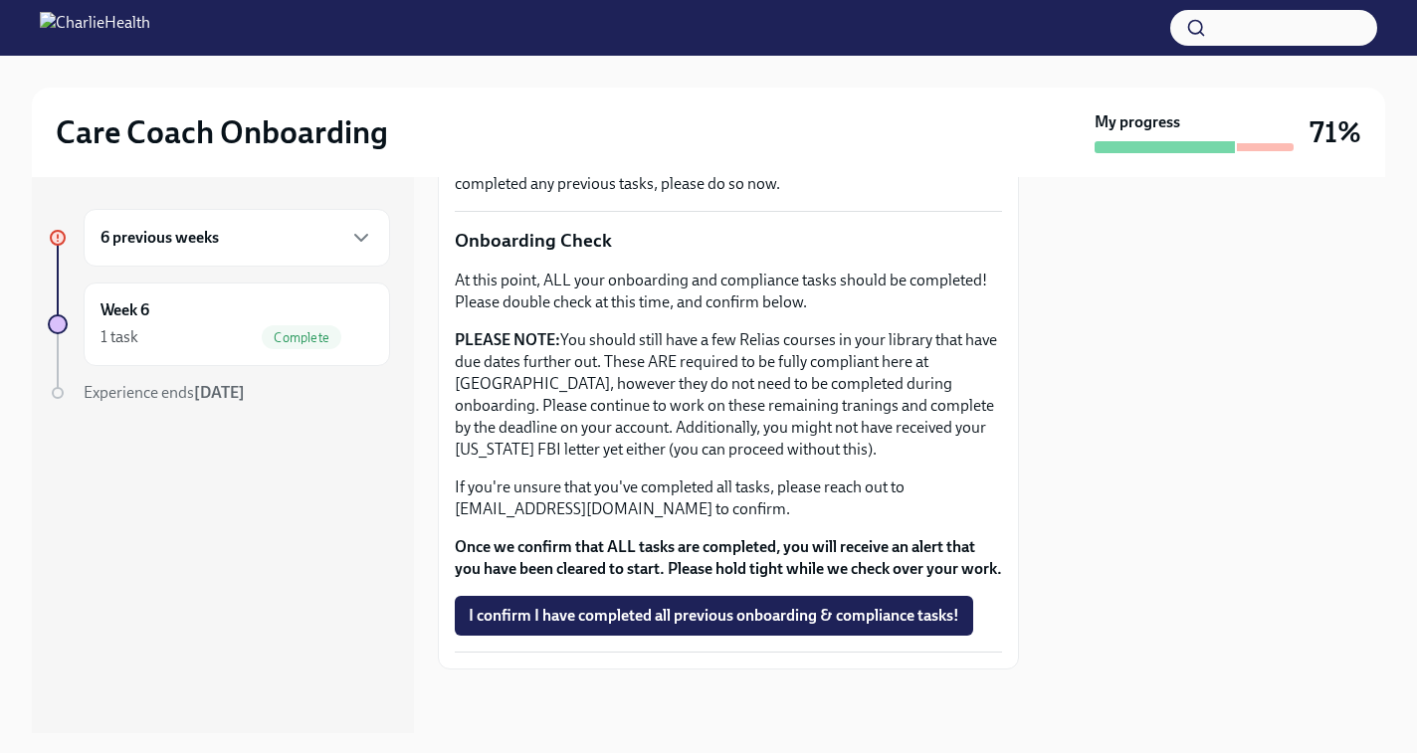
scroll to position [607, 0]
